Goal: Feedback & Contribution: Contribute content

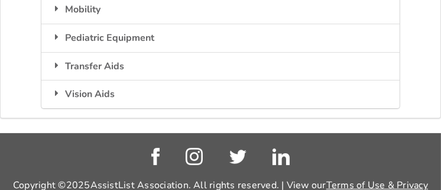
scroll to position [177, 0]
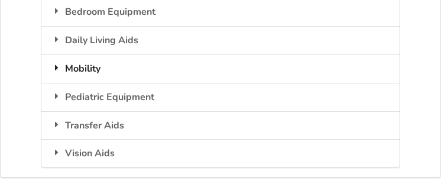
click at [97, 66] on div "Mobility" at bounding box center [219, 68] width 357 height 28
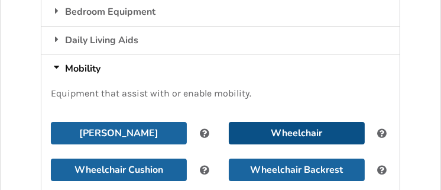
click at [255, 131] on button "Wheelchair" at bounding box center [297, 133] width 136 height 22
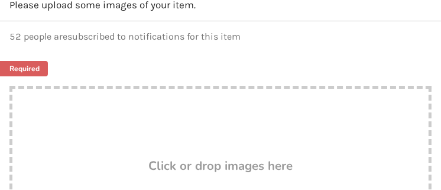
scroll to position [236, 0]
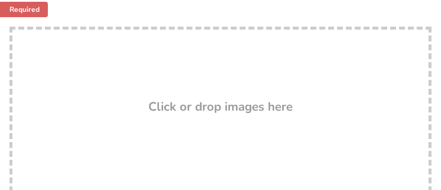
click at [160, 103] on h3 "Click or drop images here" at bounding box center [220, 106] width 144 height 15
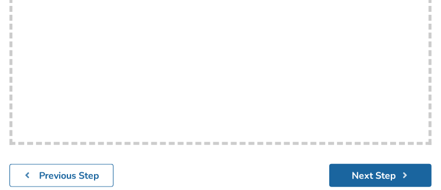
scroll to position [414, 0]
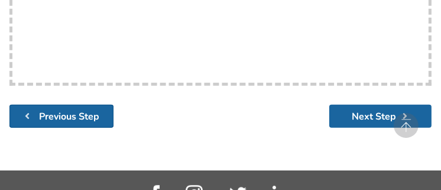
click at [39, 119] on b "Previous Step" at bounding box center [69, 116] width 60 height 13
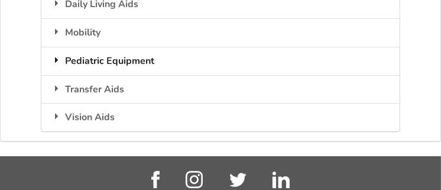
scroll to position [154, 0]
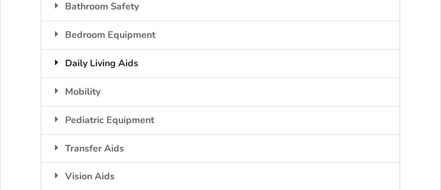
click at [71, 59] on div "Daily Living Aids" at bounding box center [219, 63] width 357 height 28
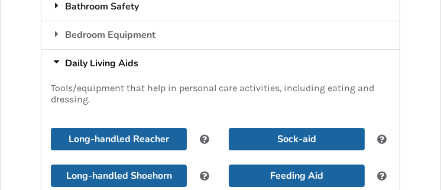
scroll to position [95, 0]
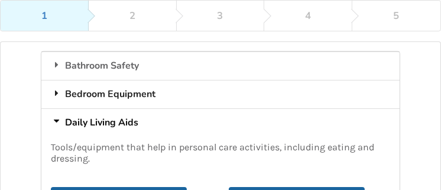
click at [76, 92] on div "Bedroom Equipment" at bounding box center [219, 94] width 357 height 28
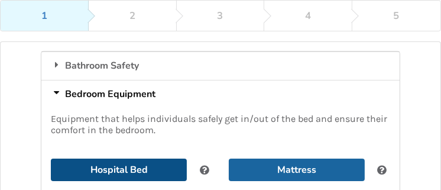
click at [123, 165] on button "Hospital Bed" at bounding box center [119, 169] width 136 height 22
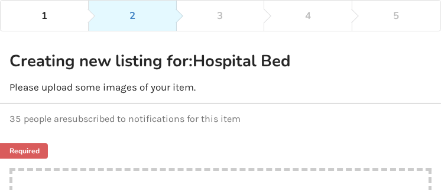
scroll to position [154, 0]
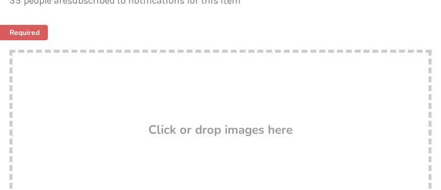
click at [166, 127] on h3 "Click or drop images here" at bounding box center [220, 129] width 144 height 15
type input "C:\fakepath\IMG_0838[1].JPG"
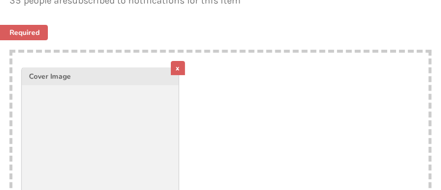
scroll to position [272, 0]
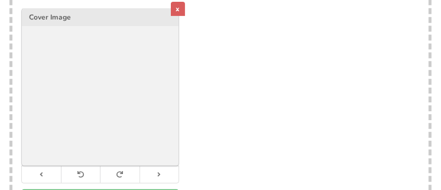
click at [176, 5] on div "x" at bounding box center [178, 9] width 14 height 14
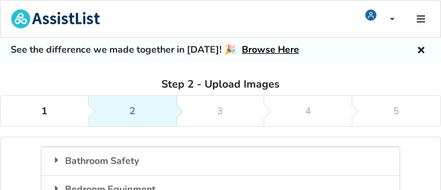
click at [132, 115] on div "2" at bounding box center [132, 111] width 6 height 11
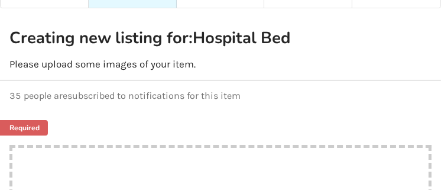
scroll to position [177, 0]
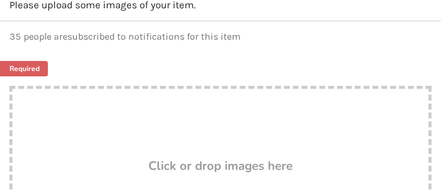
type input "C:\fakepath\RTQC3439[1].JPG"
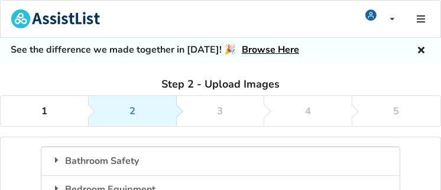
click at [156, 110] on link "2" at bounding box center [133, 111] width 88 height 30
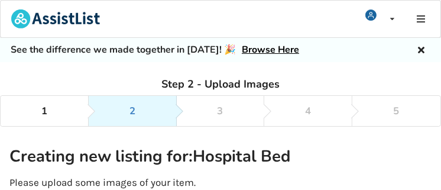
click at [156, 110] on link "2" at bounding box center [133, 111] width 88 height 30
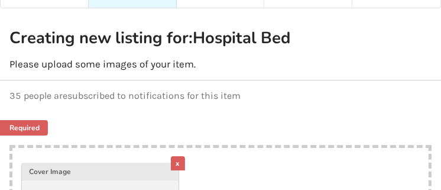
scroll to position [177, 0]
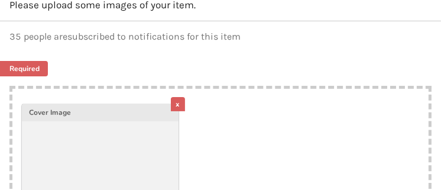
click at [178, 102] on div "x" at bounding box center [178, 104] width 14 height 14
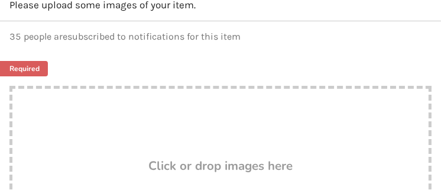
scroll to position [236, 0]
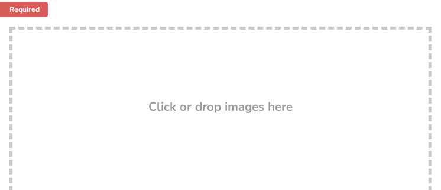
click at [164, 103] on h3 "Click or drop images here" at bounding box center [220, 106] width 144 height 15
click at [198, 106] on h3 "Click or drop images here" at bounding box center [220, 106] width 144 height 15
click at [274, 104] on h3 "Click or drop images here" at bounding box center [220, 106] width 144 height 15
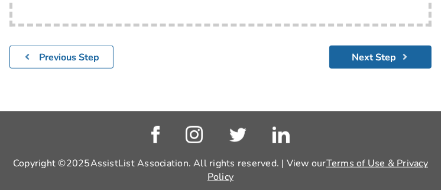
scroll to position [488, 0]
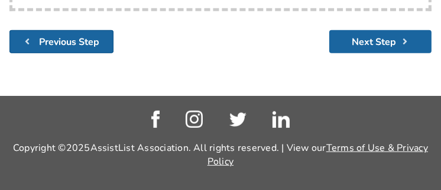
click at [79, 35] on b "Previous Step" at bounding box center [69, 41] width 60 height 13
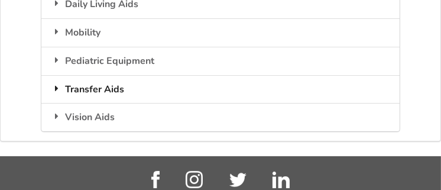
scroll to position [154, 0]
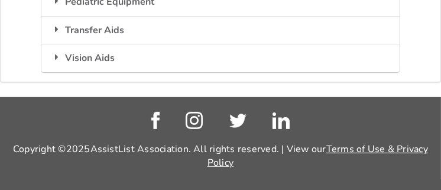
click at [156, 116] on img at bounding box center [155, 120] width 8 height 17
